Goal: Transaction & Acquisition: Purchase product/service

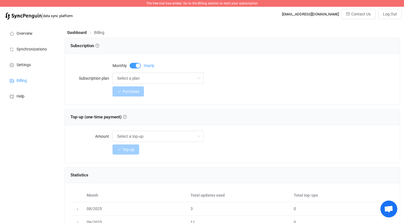
scroll to position [349, 0]
click at [214, 3] on span "The free trial has ended. Go to the Billing section to start your subscription" at bounding box center [202, 3] width 112 height 4
click at [158, 78] on input "Select a plan" at bounding box center [158, 78] width 91 height 11
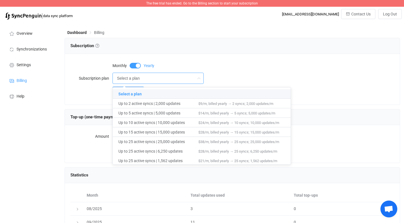
click at [163, 61] on div "Monthly Yearly" at bounding box center [254, 64] width 282 height 11
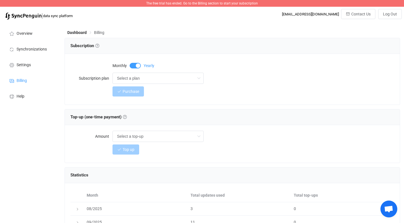
click at [135, 64] on span at bounding box center [135, 66] width 11 height 6
click at [129, 79] on input "Select a plan" at bounding box center [158, 78] width 91 height 11
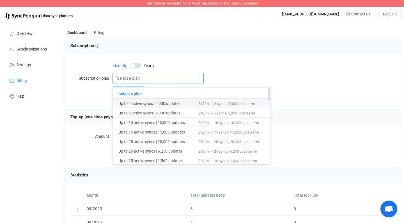
click at [129, 105] on span "Up to 2 active syncs | 2,000 updates" at bounding box center [158, 104] width 80 height 10
type input "Up to 2 active syncs | 2,000 updates"
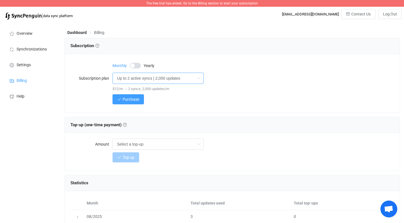
click at [134, 79] on input "Up to 2 active syncs | 2,000 updates" at bounding box center [158, 78] width 91 height 11
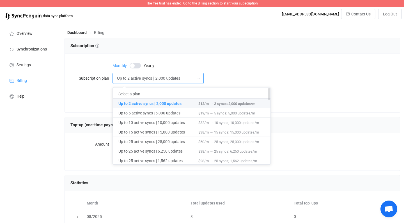
click at [134, 104] on span "Up to 2 active syncs | 2,000 updates" at bounding box center [158, 104] width 80 height 10
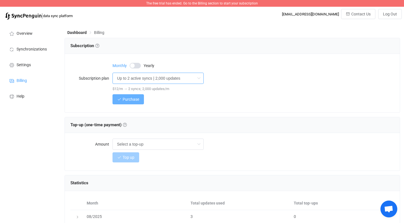
scroll to position [0, 0]
click at [134, 98] on span "Purchase" at bounding box center [131, 99] width 17 height 4
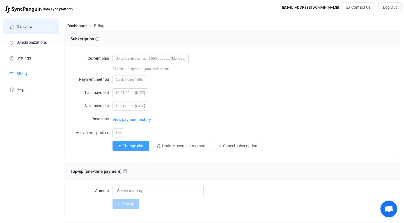
click at [27, 25] on span "Overview" at bounding box center [25, 27] width 16 height 4
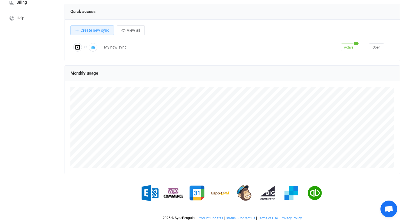
scroll to position [72, 0]
